Goal: Task Accomplishment & Management: Use online tool/utility

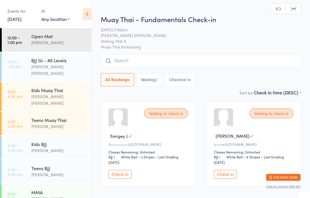
scroll to position [127, 0]
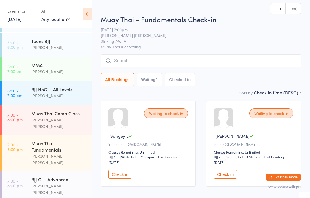
click at [201, 59] on input "search" at bounding box center [201, 60] width 200 height 13
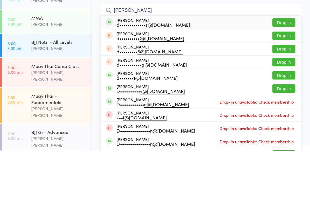
type input "[PERSON_NAME]"
click at [290, 66] on button "Drop in" at bounding box center [284, 70] width 23 height 8
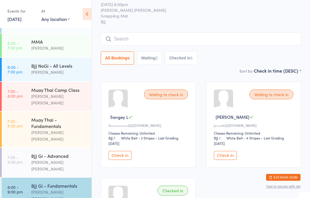
scroll to position [150, 0]
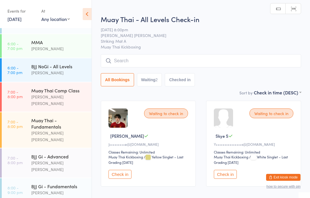
click at [170, 61] on input "search" at bounding box center [201, 60] width 200 height 13
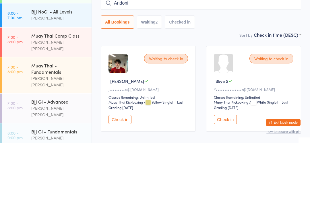
type input "Andonis"
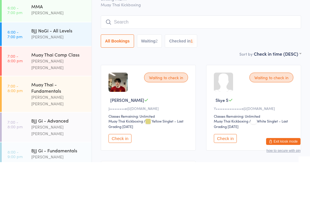
scroll to position [127, 0]
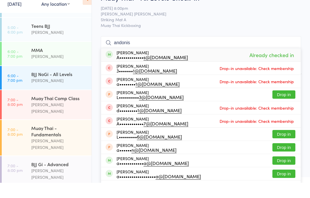
type input "andonis"
click at [258, 30] on div "Muay Thai - All Levels Check-in [DATE] 8:00pm [PERSON_NAME] [PERSON_NAME] Strik…" at bounding box center [201, 47] width 200 height 78
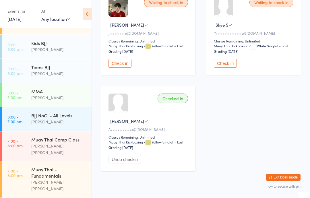
scroll to position [98, 0]
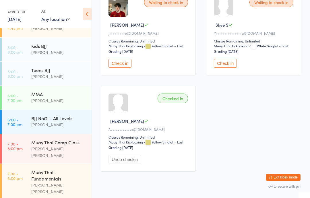
click at [18, 12] on div "Events for" at bounding box center [21, 10] width 28 height 9
click at [18, 17] on link "[DATE]" at bounding box center [14, 19] width 14 height 6
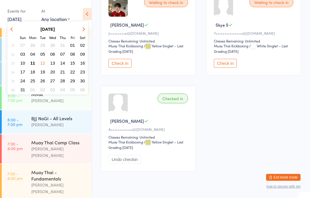
click at [35, 58] on button "04" at bounding box center [32, 54] width 9 height 8
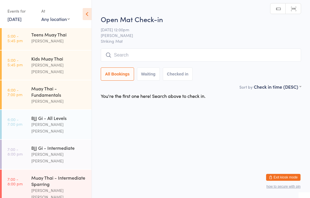
click at [20, 21] on link "[DATE]" at bounding box center [14, 19] width 14 height 6
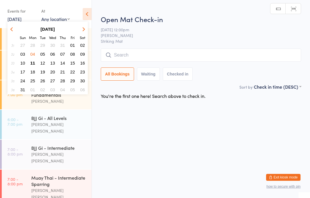
click at [34, 60] on button "11" at bounding box center [32, 63] width 9 height 8
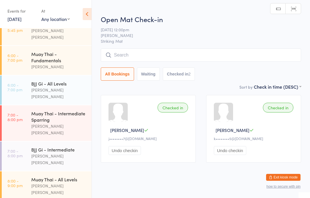
scroll to position [133, 0]
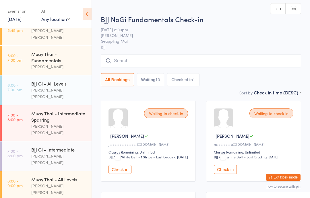
click at [166, 59] on input "search" at bounding box center [201, 60] width 200 height 13
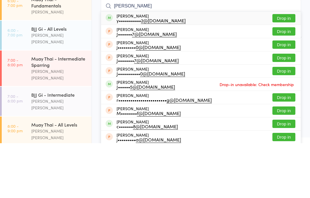
type input "[PERSON_NAME]"
click at [182, 66] on div "[PERSON_NAME] y••••••••••• 2@[DOMAIN_NAME] Drop in" at bounding box center [201, 72] width 200 height 13
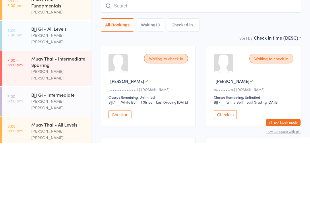
scroll to position [55, 0]
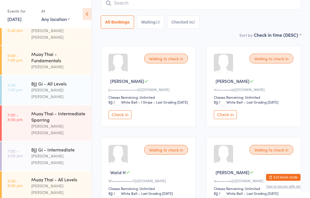
click at [190, 5] on input "search" at bounding box center [201, 3] width 200 height 13
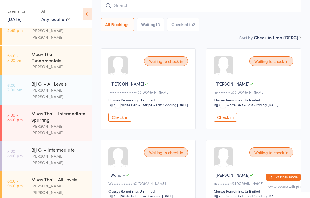
scroll to position [52, 0]
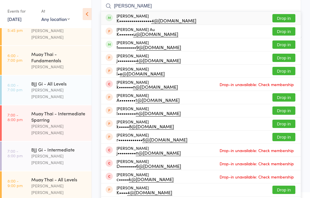
type input "[PERSON_NAME]"
click at [291, 15] on button "Drop in" at bounding box center [284, 18] width 23 height 8
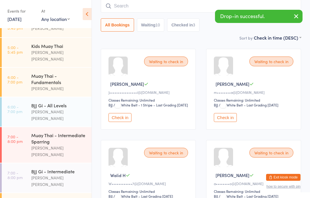
scroll to position [110, 0]
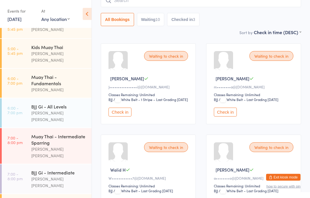
click at [227, 117] on button "Check in" at bounding box center [225, 112] width 23 height 9
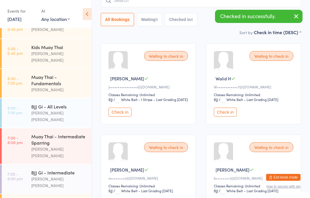
click at [66, 176] on div "[PERSON_NAME] [PERSON_NAME]" at bounding box center [58, 182] width 55 height 13
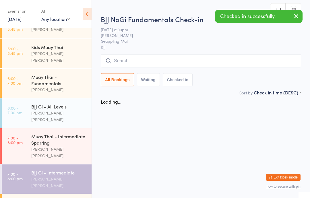
click at [69, 176] on div "[PERSON_NAME] [PERSON_NAME]" at bounding box center [58, 182] width 55 height 13
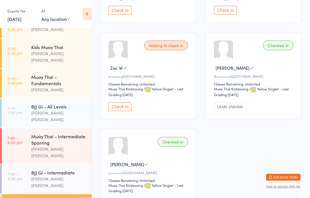
scroll to position [261, 0]
click at [123, 111] on button "Check in" at bounding box center [120, 106] width 23 height 9
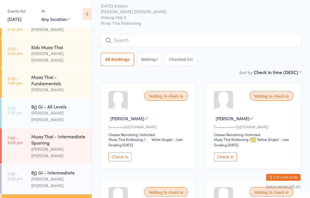
scroll to position [0, 0]
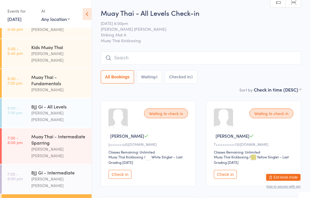
click at [167, 59] on input "search" at bounding box center [201, 57] width 200 height 13
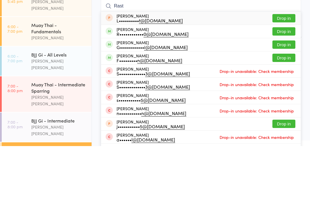
type input "Rast"
click at [282, 79] on button "Drop in" at bounding box center [284, 83] width 23 height 8
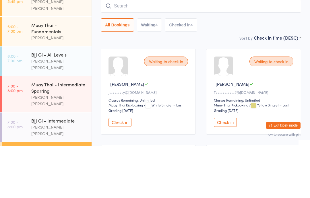
scroll to position [52, 0]
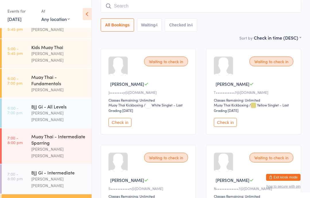
click at [227, 7] on input "search" at bounding box center [201, 5] width 200 height 13
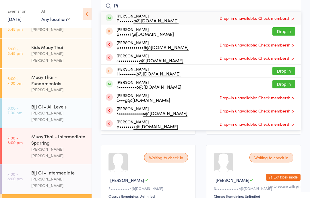
type input "P"
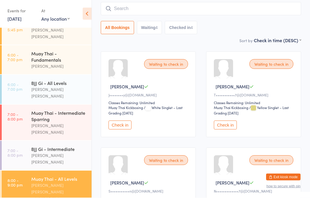
scroll to position [133, 0]
click at [231, 26] on div "All Bookings Waiting 4 Checked in 4" at bounding box center [201, 28] width 200 height 13
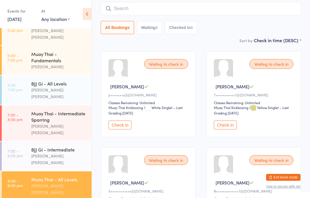
click at [213, 32] on div "All Bookings Waiting 4 Checked in 4" at bounding box center [201, 27] width 200 height 13
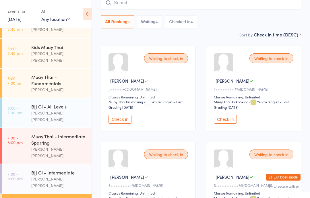
scroll to position [58, 0]
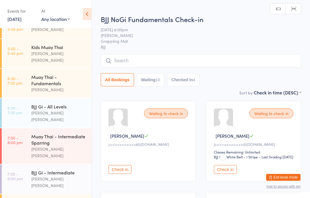
click at [185, 60] on input "search" at bounding box center [201, 60] width 200 height 13
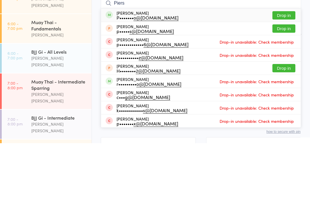
type input "Piers"
click at [288, 66] on button "Drop in" at bounding box center [284, 70] width 23 height 8
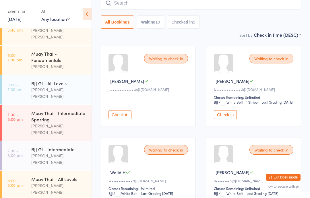
scroll to position [133, 0]
click at [71, 176] on div "Muay Thai - All Levels" at bounding box center [58, 179] width 55 height 6
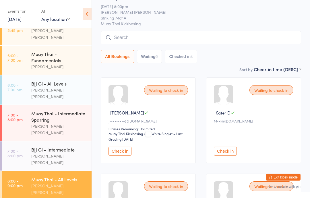
scroll to position [110, 0]
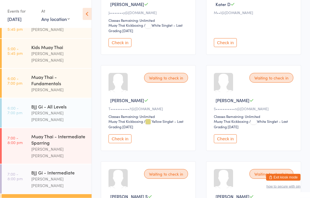
click at [124, 143] on button "Check in" at bounding box center [120, 139] width 23 height 9
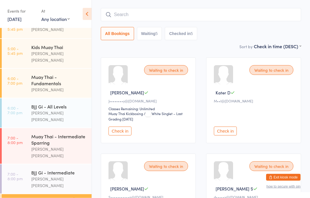
scroll to position [69, 0]
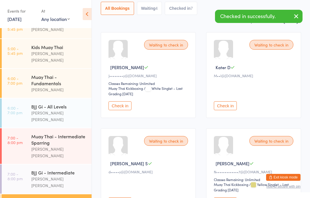
click at [152, 15] on button "Waiting 4" at bounding box center [149, 8] width 25 height 13
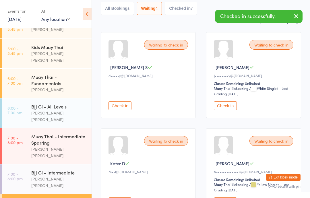
select select "0"
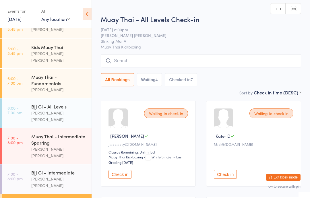
click at [61, 169] on div "BJJ Gi - Intermediate" at bounding box center [58, 172] width 55 height 6
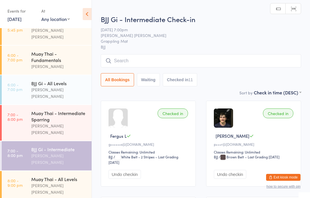
scroll to position [133, 0]
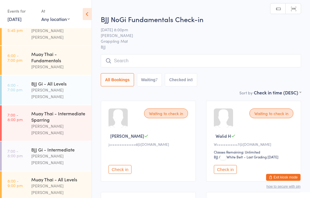
click at [148, 76] on button "Waiting 7" at bounding box center [149, 79] width 25 height 13
select select "0"
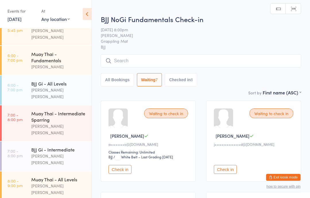
click at [122, 168] on button "Check in" at bounding box center [120, 169] width 23 height 9
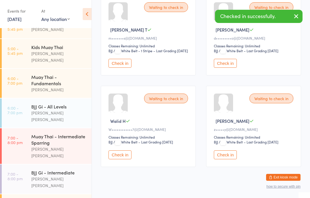
scroll to position [199, 0]
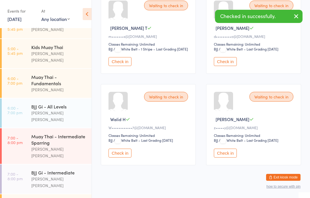
click at [226, 66] on button "Check in" at bounding box center [225, 61] width 23 height 9
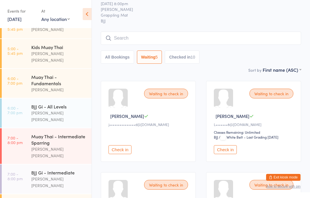
scroll to position [0, 0]
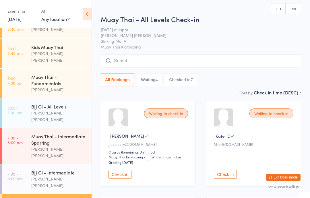
scroll to position [5, 0]
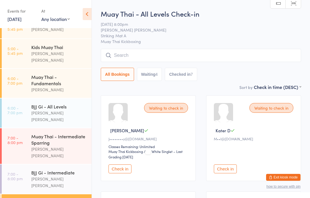
click at [193, 51] on input "search" at bounding box center [201, 55] width 200 height 13
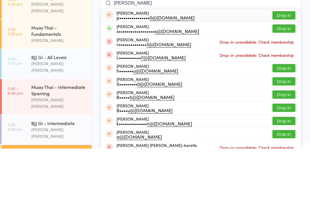
type input "[PERSON_NAME]"
click at [284, 61] on button "Drop in" at bounding box center [284, 65] width 23 height 8
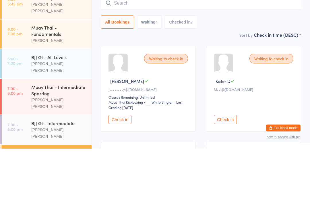
scroll to position [55, 0]
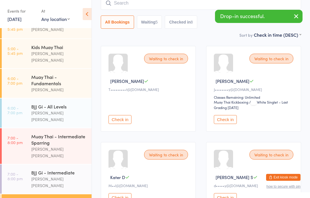
click at [156, 27] on button "Waiting 5" at bounding box center [149, 22] width 25 height 13
select select "0"
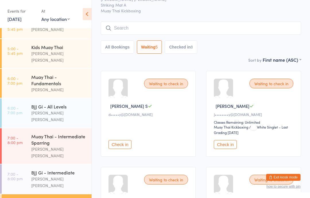
scroll to position [30, 0]
